Goal: Task Accomplishment & Management: Use online tool/utility

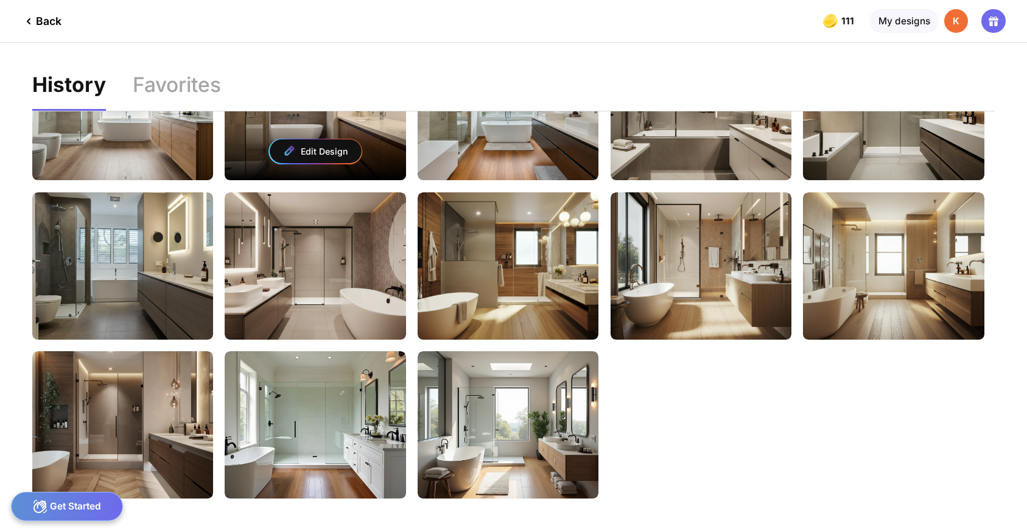
scroll to position [1044, 0]
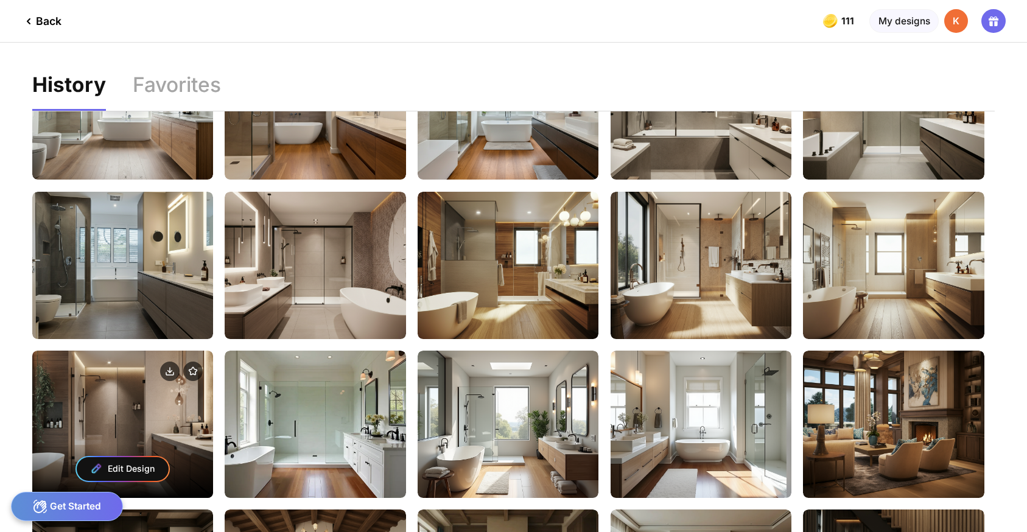
click at [96, 418] on div "Edit Design" at bounding box center [122, 424] width 181 height 147
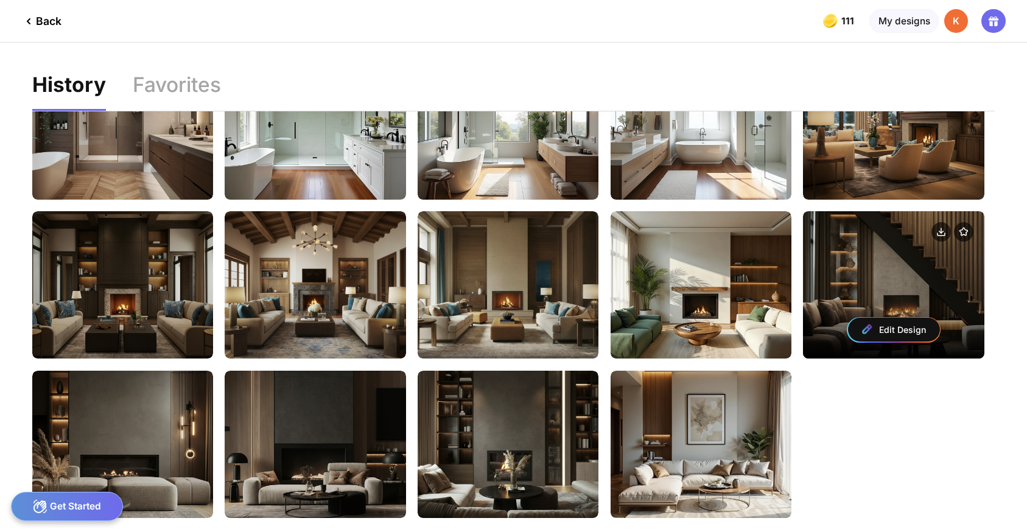
scroll to position [1377, 0]
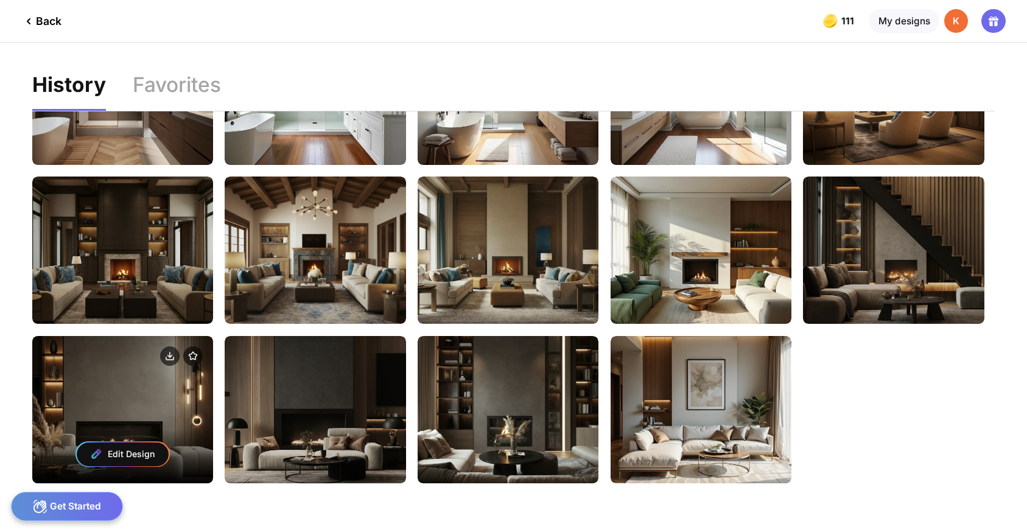
click at [130, 412] on div "Edit Design" at bounding box center [122, 409] width 181 height 147
click at [126, 451] on div "Edit Design" at bounding box center [123, 455] width 92 height 24
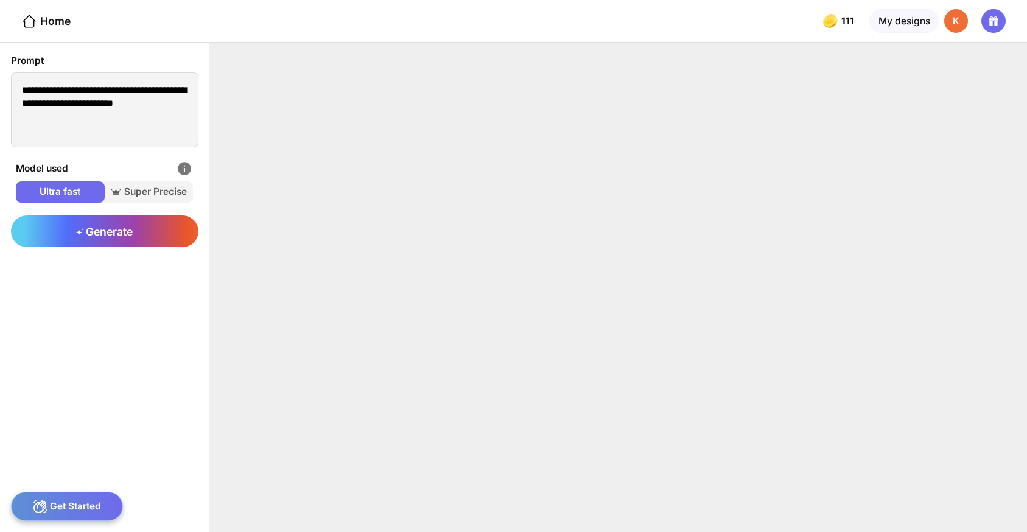
type textarea "**********"
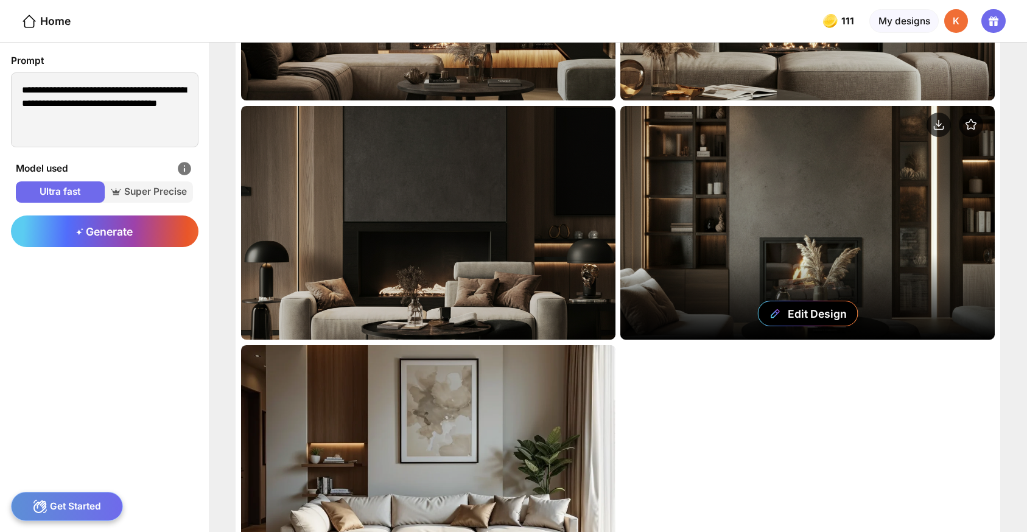
scroll to position [166, 0]
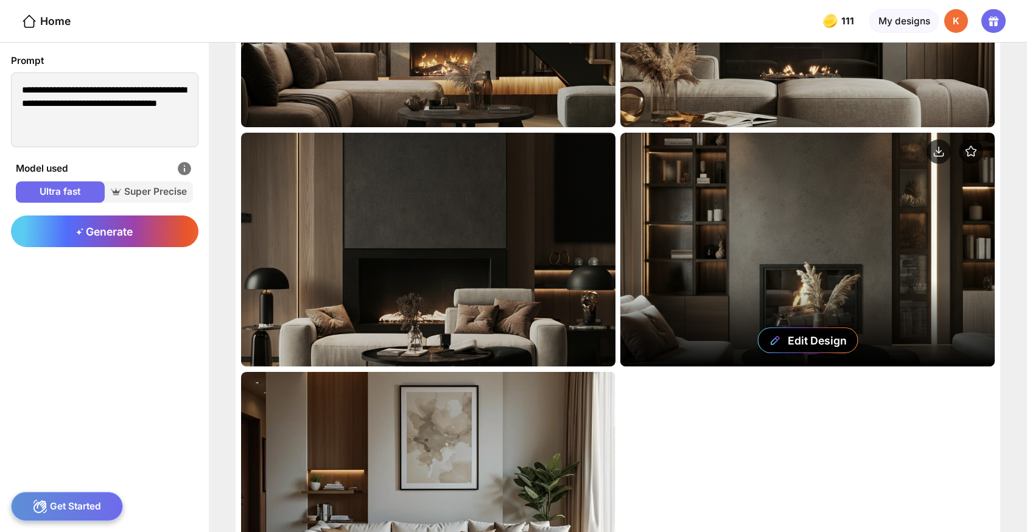
click at [730, 278] on div "Edit Design" at bounding box center [808, 250] width 375 height 234
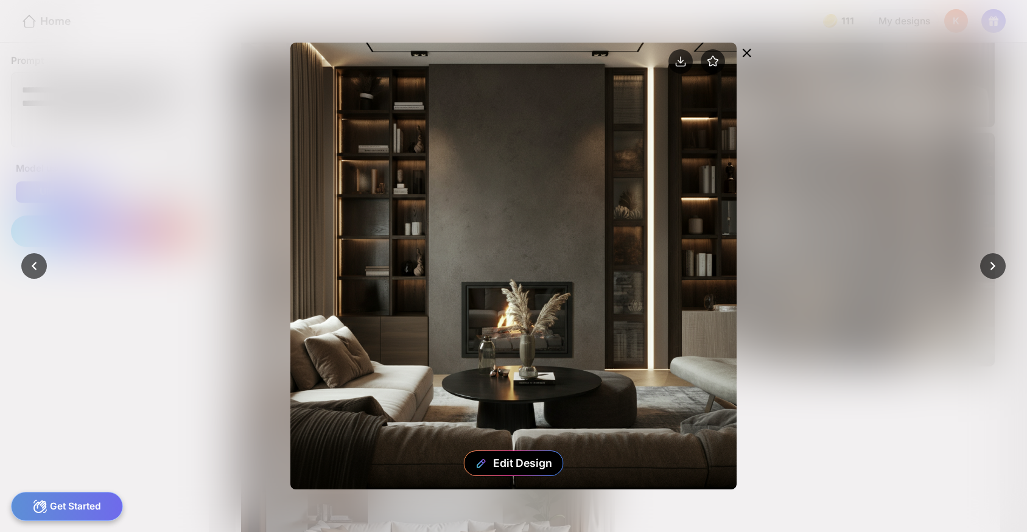
click at [748, 53] on icon at bounding box center [747, 53] width 15 height 15
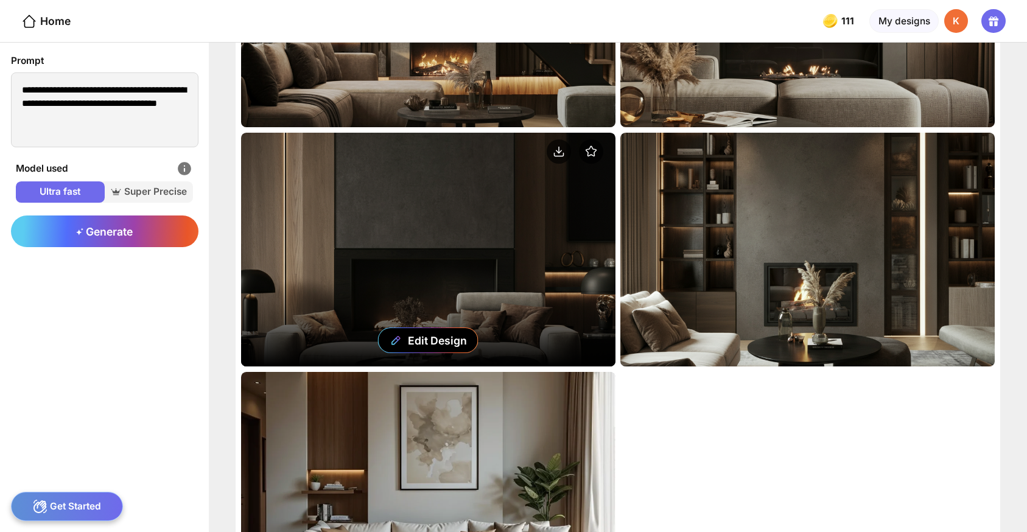
click at [453, 211] on div "Edit Design" at bounding box center [428, 250] width 375 height 234
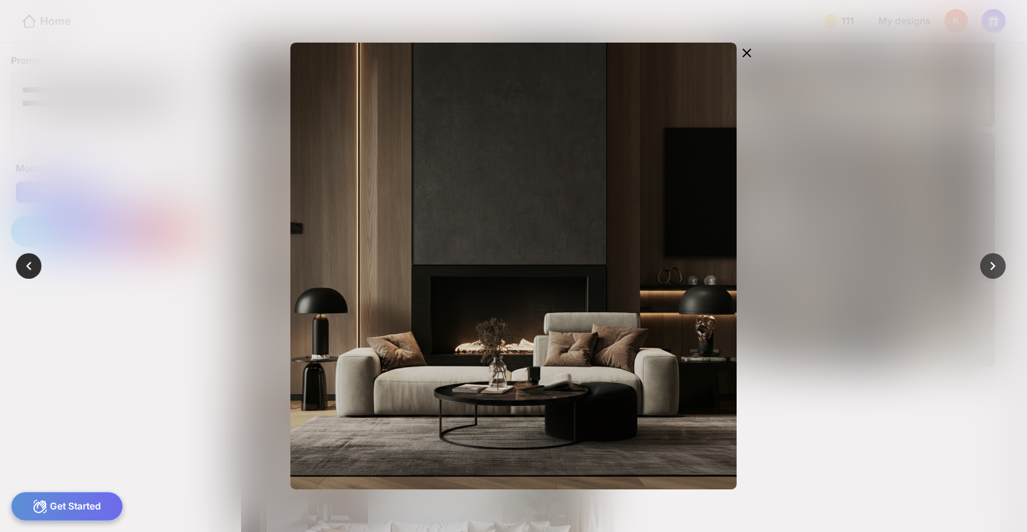
click at [38, 266] on div at bounding box center [28, 265] width 25 height 25
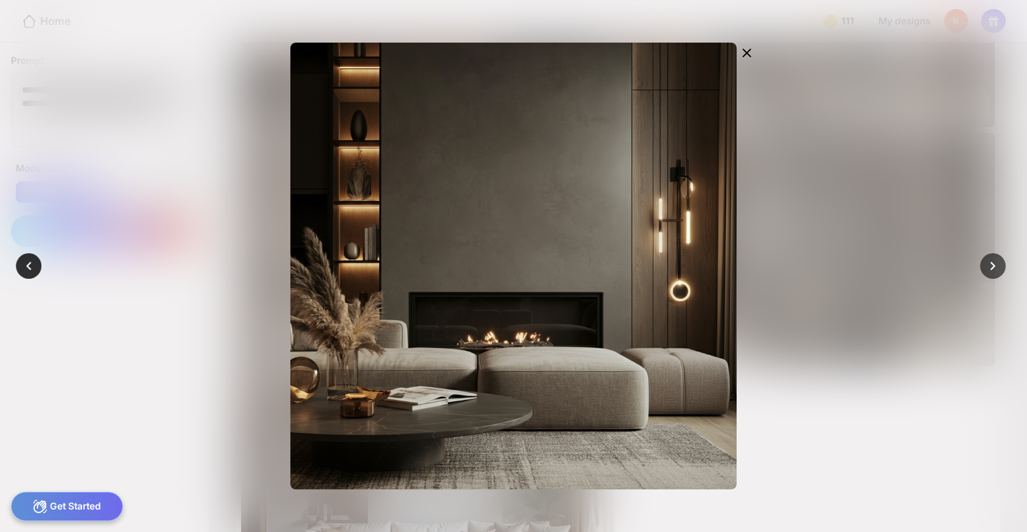
click at [38, 266] on div at bounding box center [28, 265] width 25 height 25
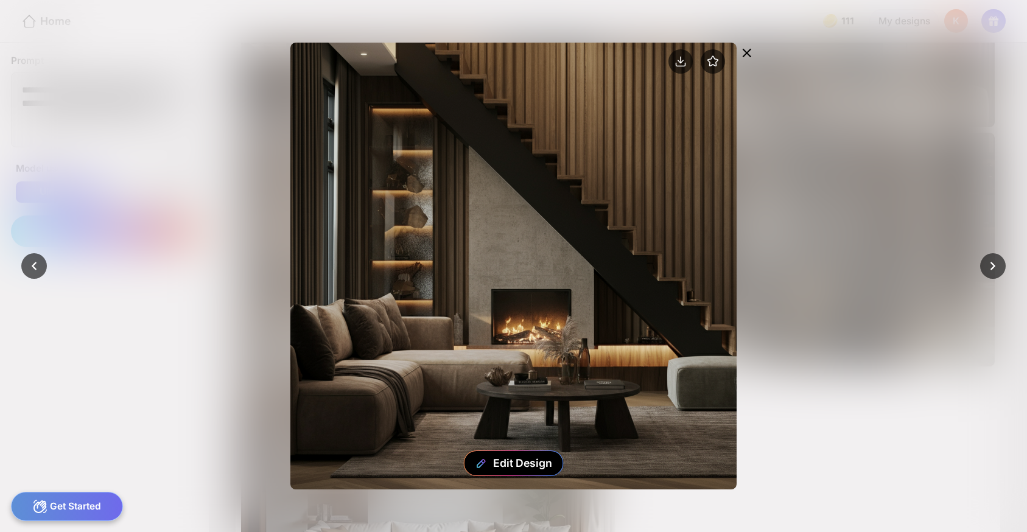
click at [747, 46] on icon at bounding box center [747, 53] width 15 height 15
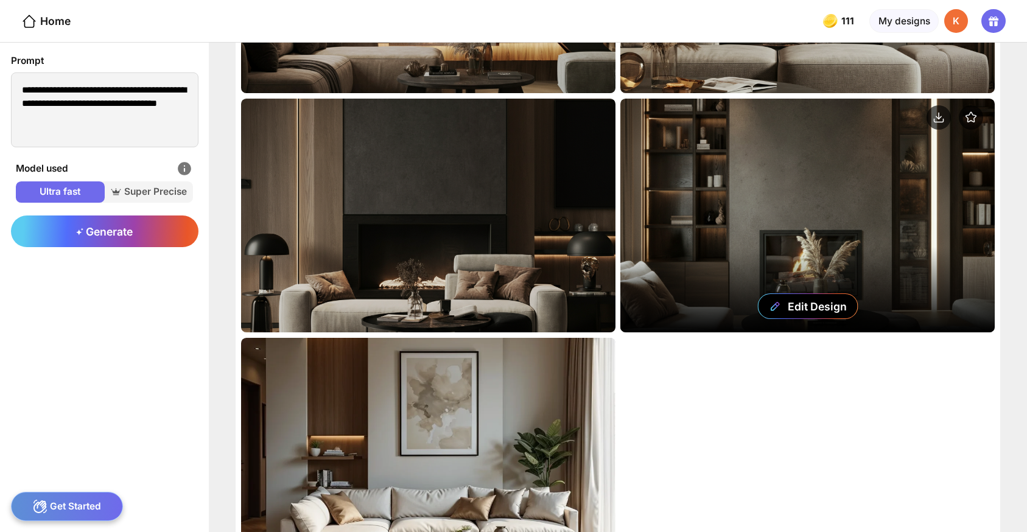
scroll to position [309, 0]
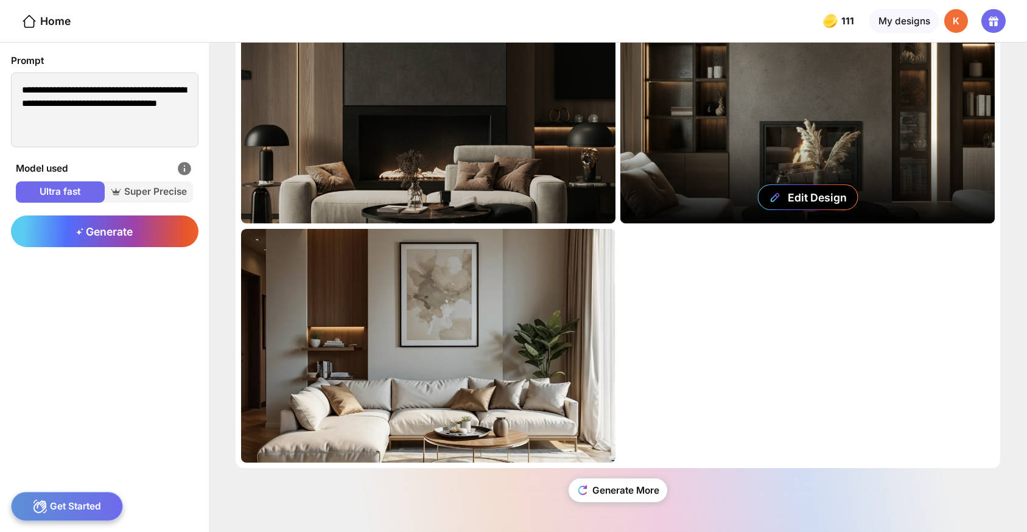
click at [885, 152] on div "Edit Design" at bounding box center [808, 107] width 375 height 234
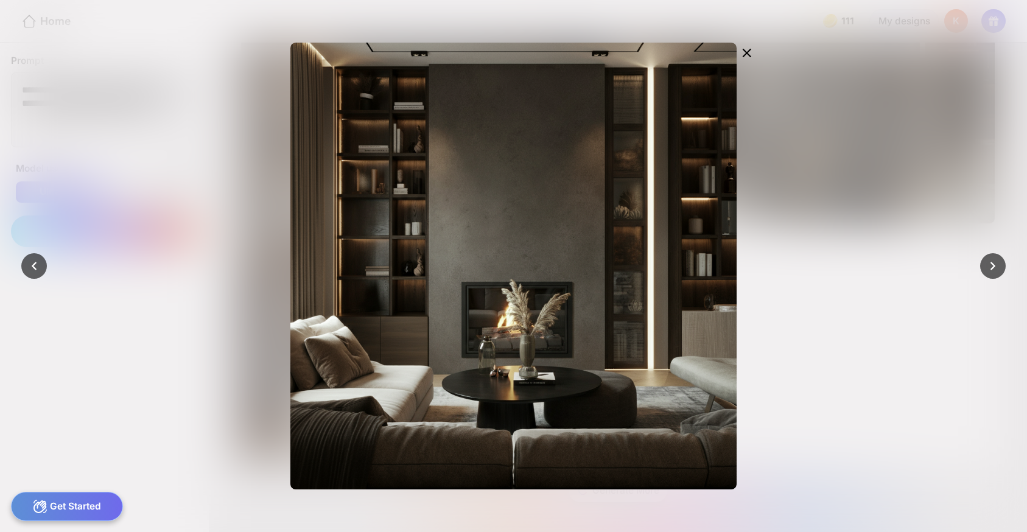
drag, startPoint x: 600, startPoint y: 227, endPoint x: 779, endPoint y: 394, distance: 245.2
click at [779, 404] on div "Edit Design" at bounding box center [513, 266] width 599 height 446
click at [685, 62] on circle at bounding box center [681, 61] width 24 height 24
click at [753, 51] on icon at bounding box center [747, 53] width 15 height 15
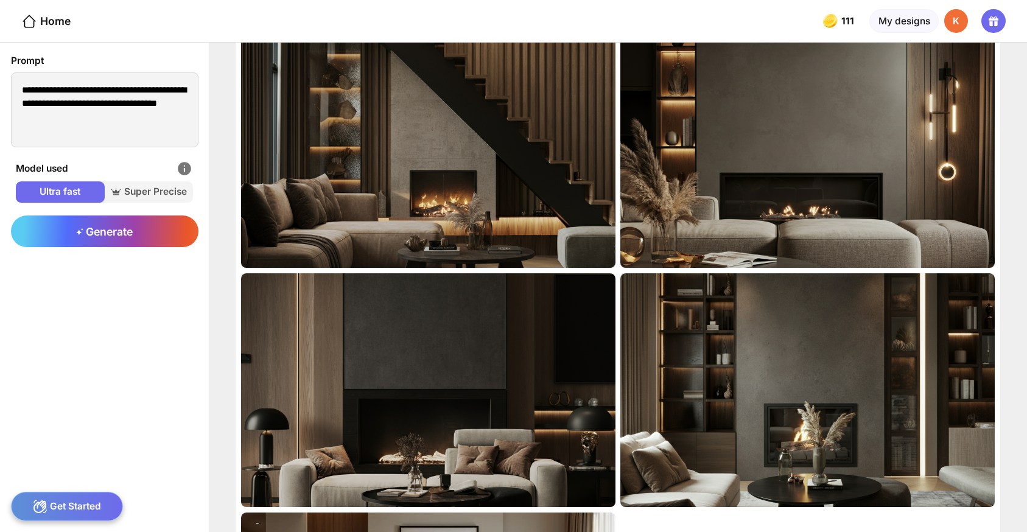
scroll to position [0, 0]
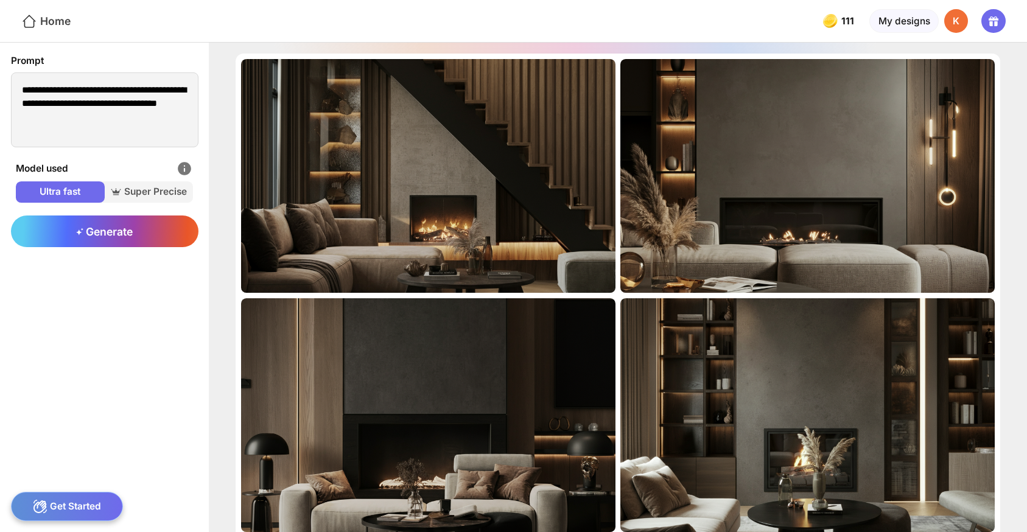
click at [33, 21] on icon at bounding box center [29, 21] width 16 height 16
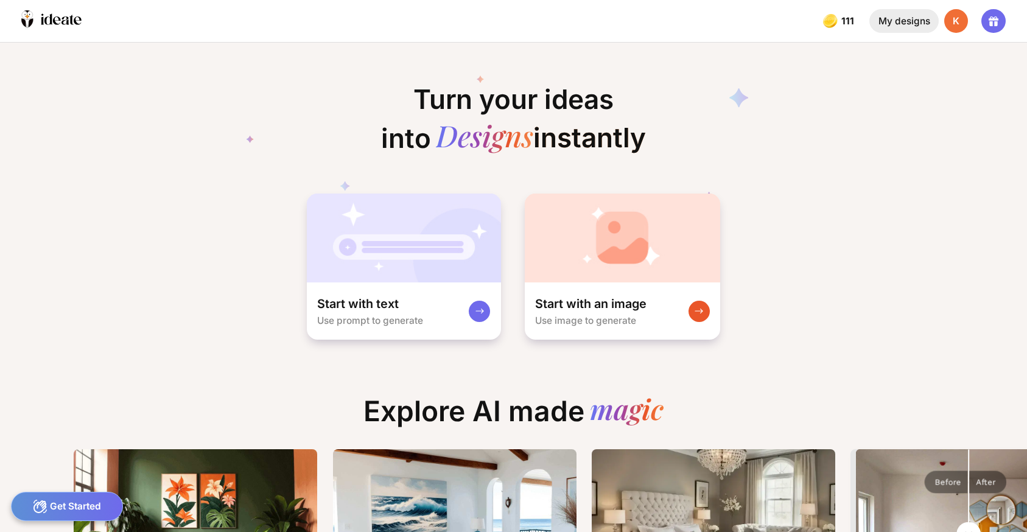
click at [893, 21] on div "My designs" at bounding box center [904, 21] width 69 height 24
